Goal: Task Accomplishment & Management: Manage account settings

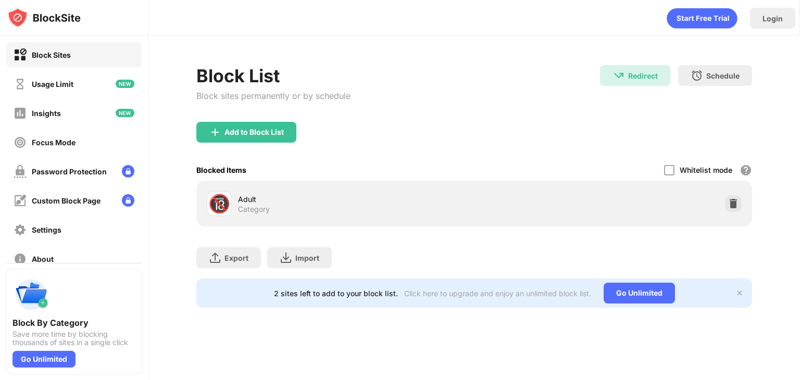
click at [685, 210] on div "🔞 Adult Category" at bounding box center [474, 203] width 543 height 33
click at [263, 134] on div "Add to Block List" at bounding box center [254, 132] width 59 height 8
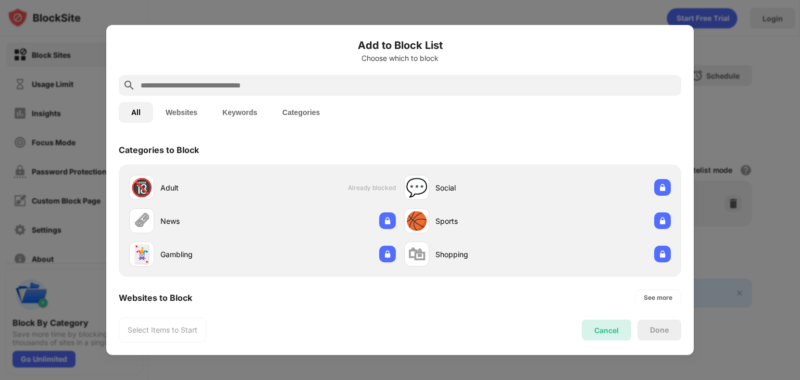
click at [611, 334] on div "Cancel" at bounding box center [606, 330] width 49 height 21
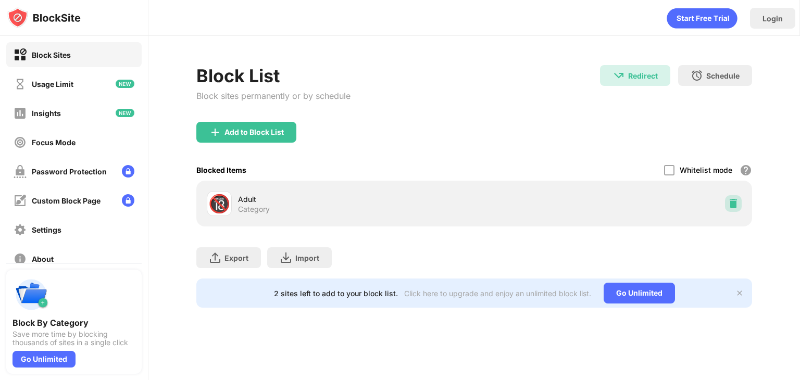
click at [736, 201] on img at bounding box center [733, 203] width 10 height 10
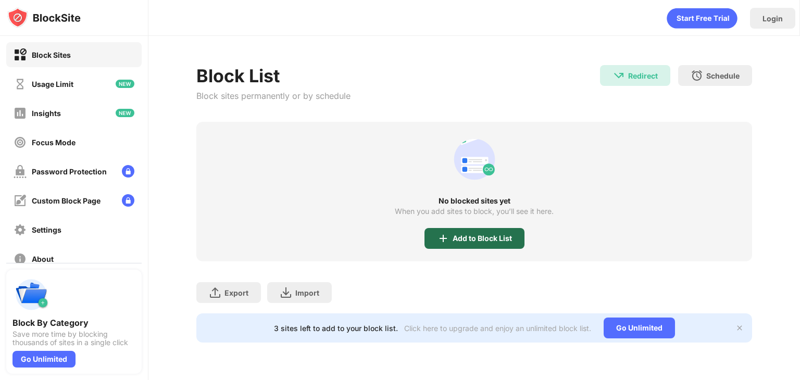
click at [502, 232] on div "Add to Block List" at bounding box center [475, 238] width 100 height 21
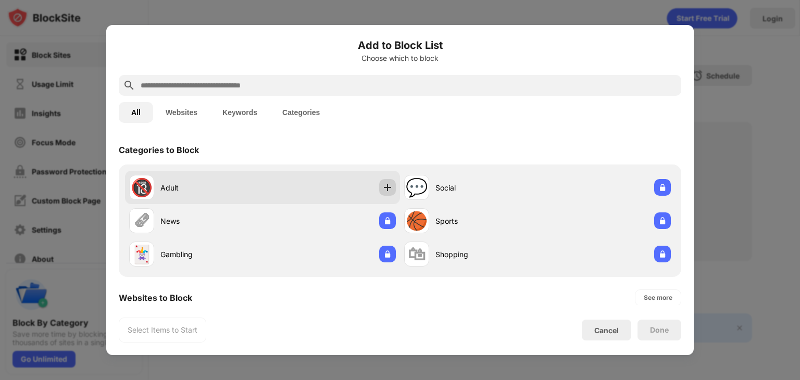
click at [386, 188] on img at bounding box center [387, 187] width 10 height 10
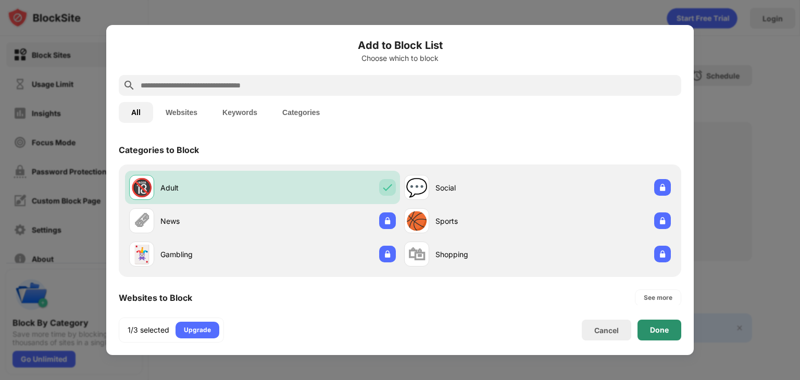
click at [662, 334] on div "Done" at bounding box center [660, 330] width 44 height 21
